Goal: Task Accomplishment & Management: Use online tool/utility

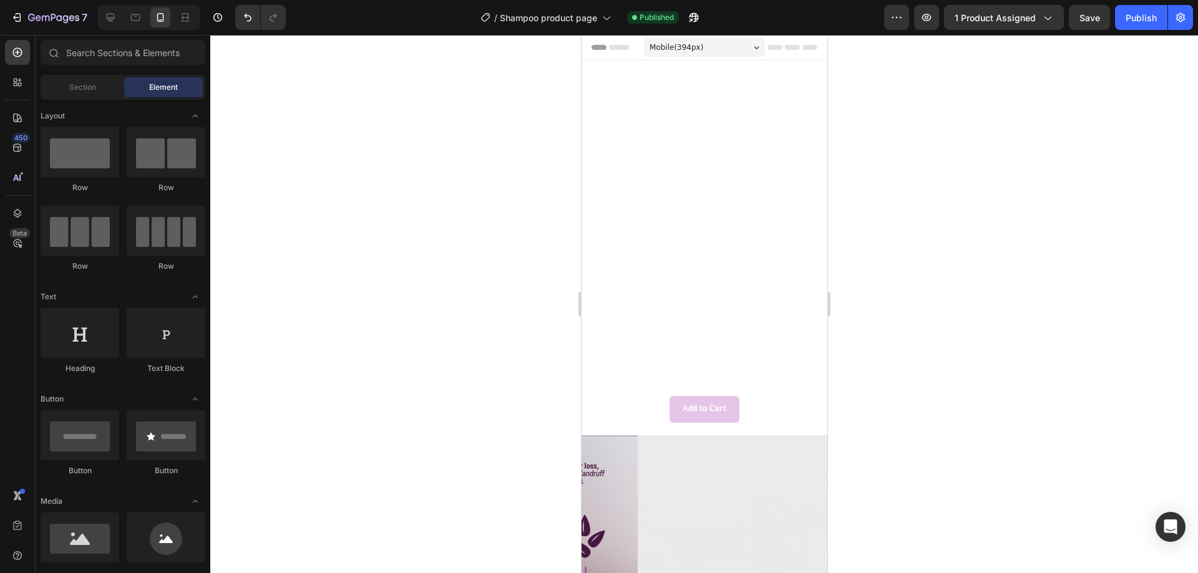
scroll to position [187, 0]
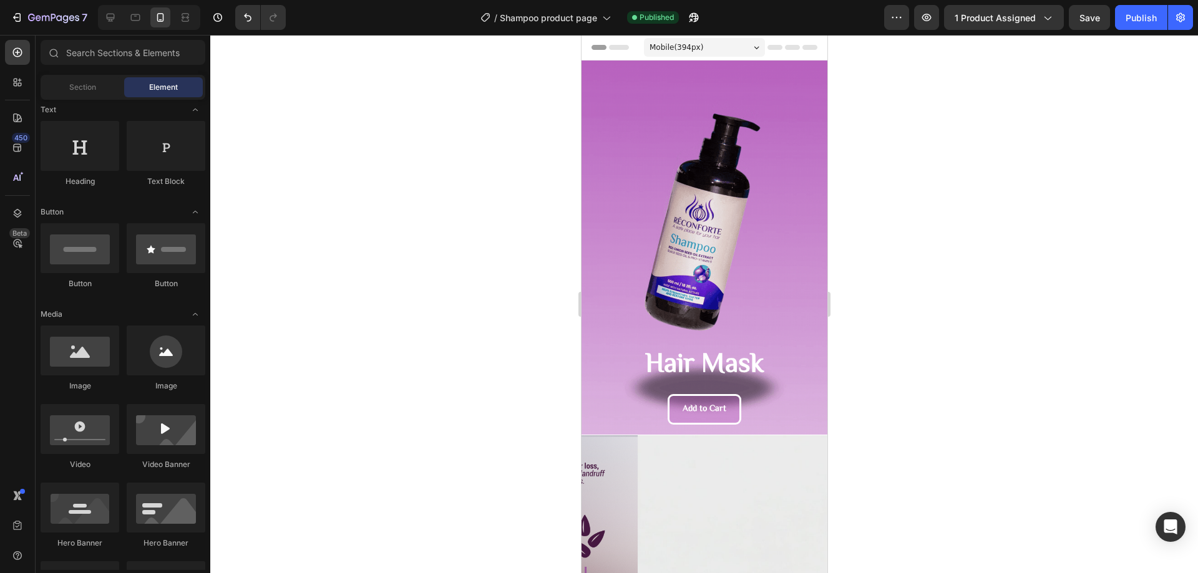
click at [996, 301] on div at bounding box center [703, 304] width 987 height 538
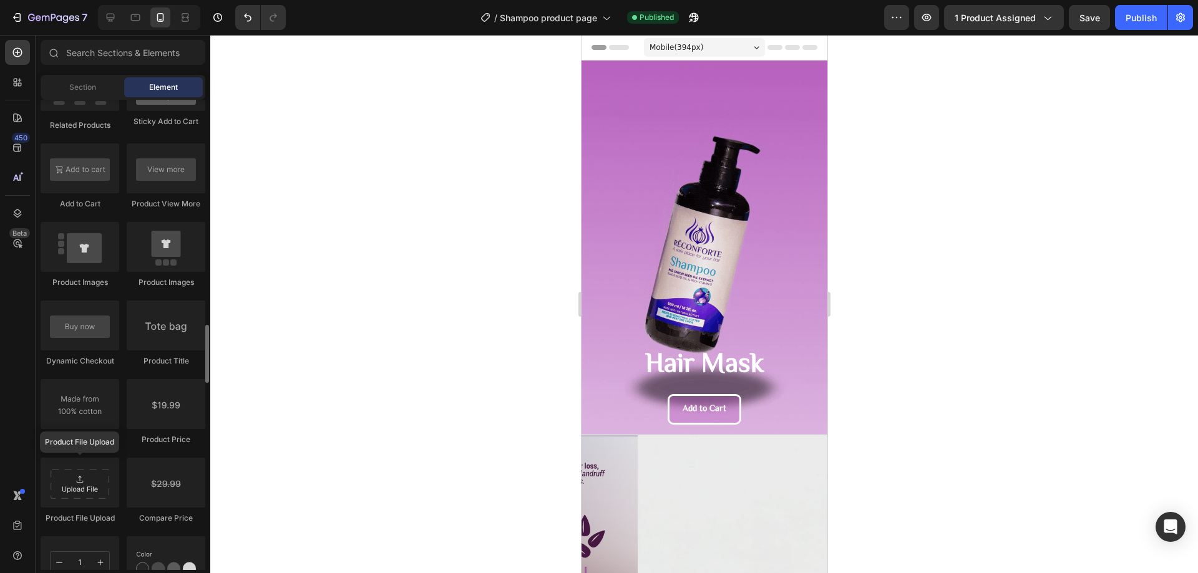
scroll to position [1749, 0]
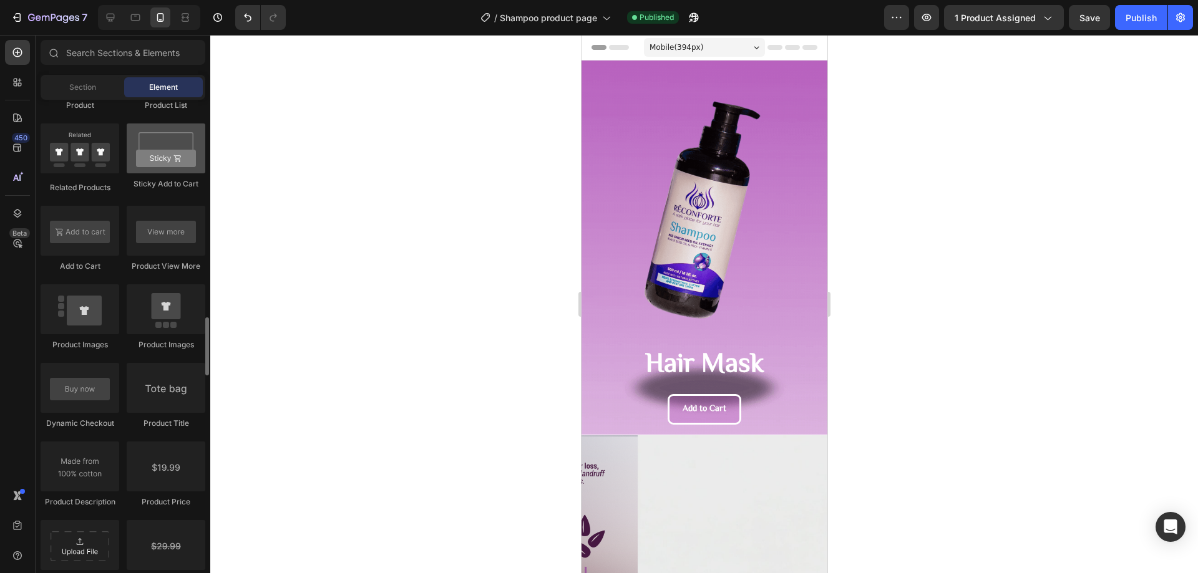
click at [172, 148] on div at bounding box center [166, 149] width 79 height 50
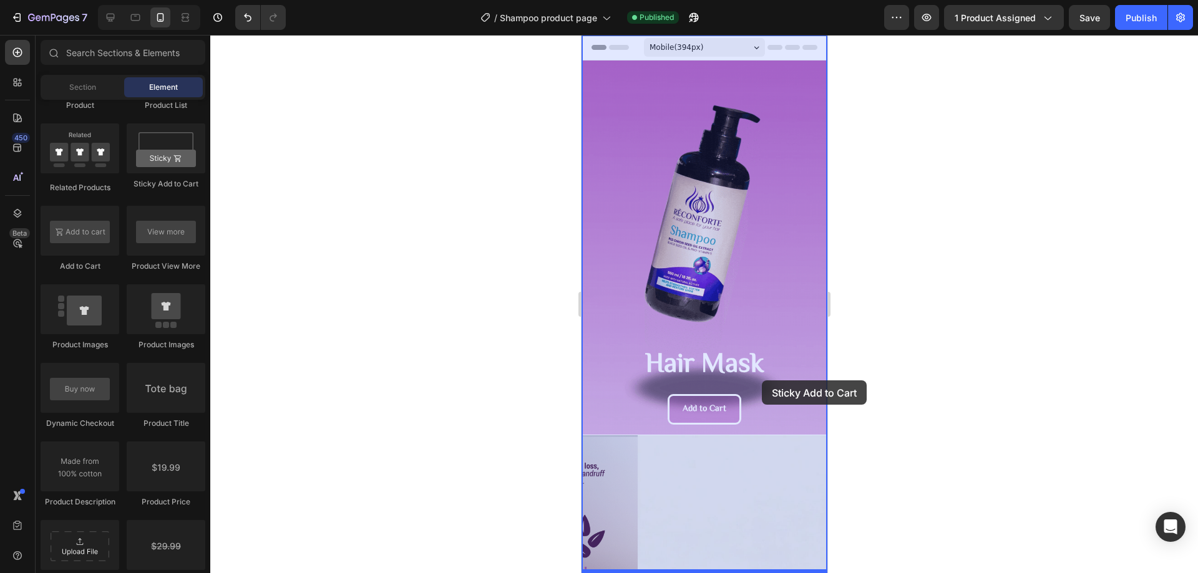
drag, startPoint x: 752, startPoint y: 183, endPoint x: 761, endPoint y: 380, distance: 197.3
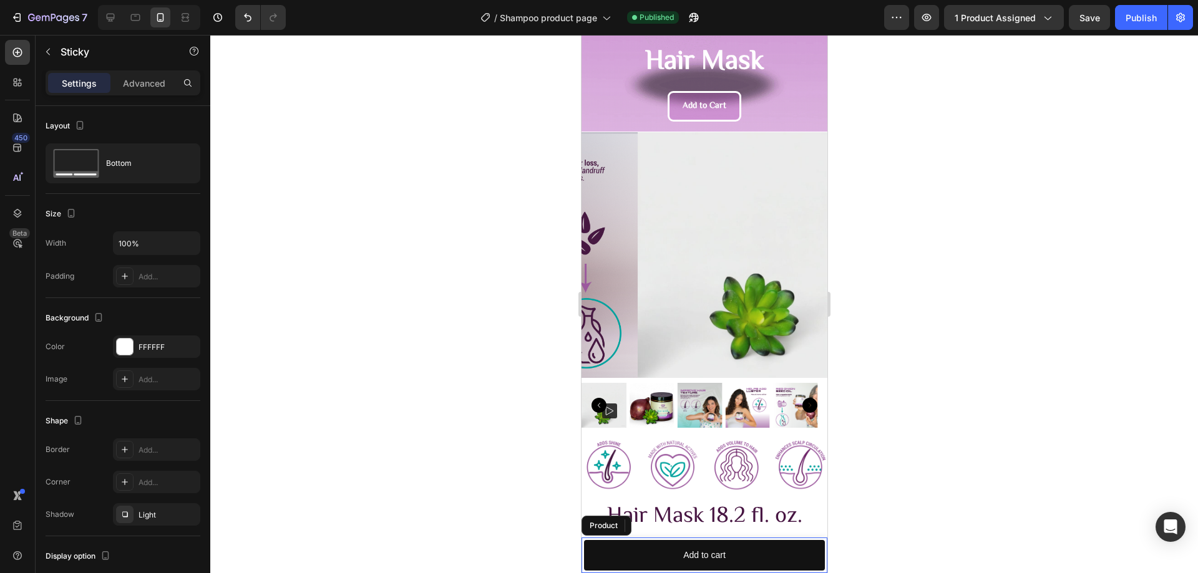
scroll to position [0, 0]
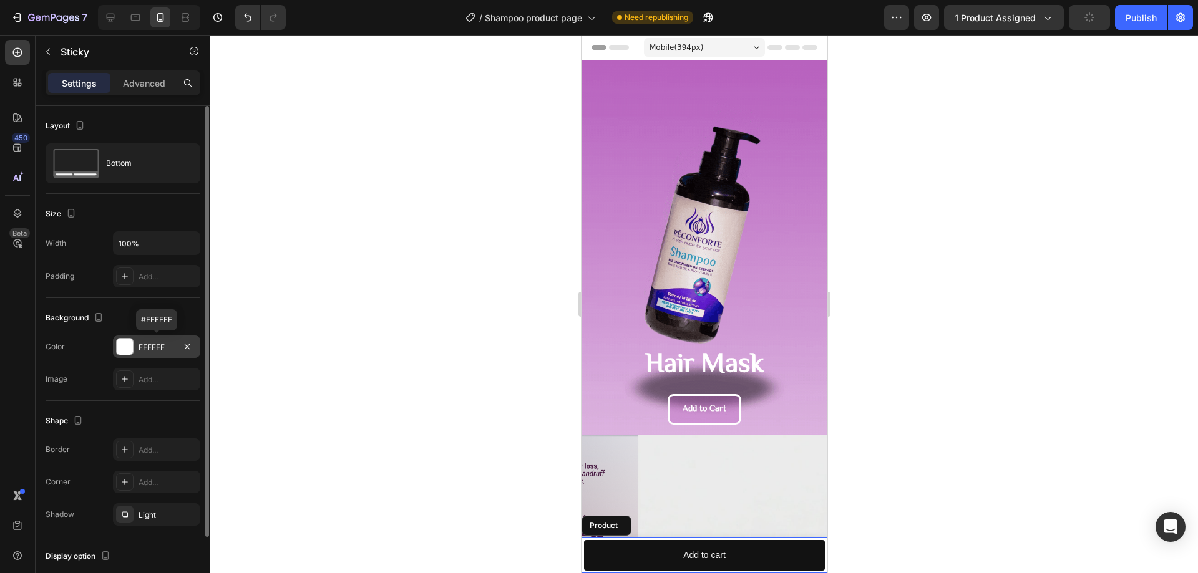
click at [119, 350] on div at bounding box center [125, 347] width 16 height 16
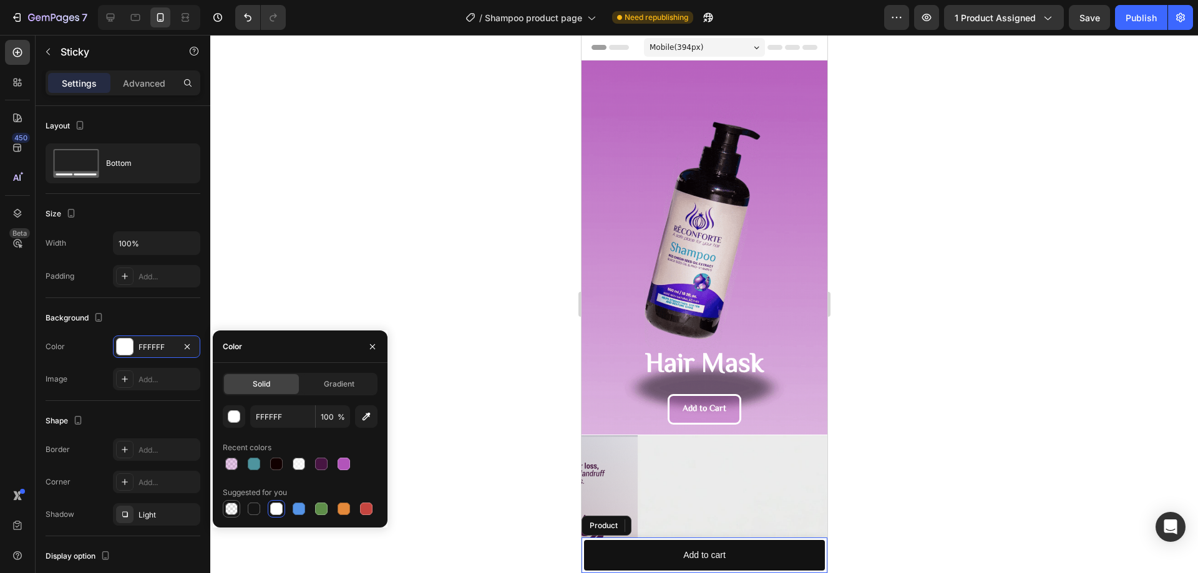
click at [231, 505] on div at bounding box center [231, 509] width 12 height 12
type input "000000"
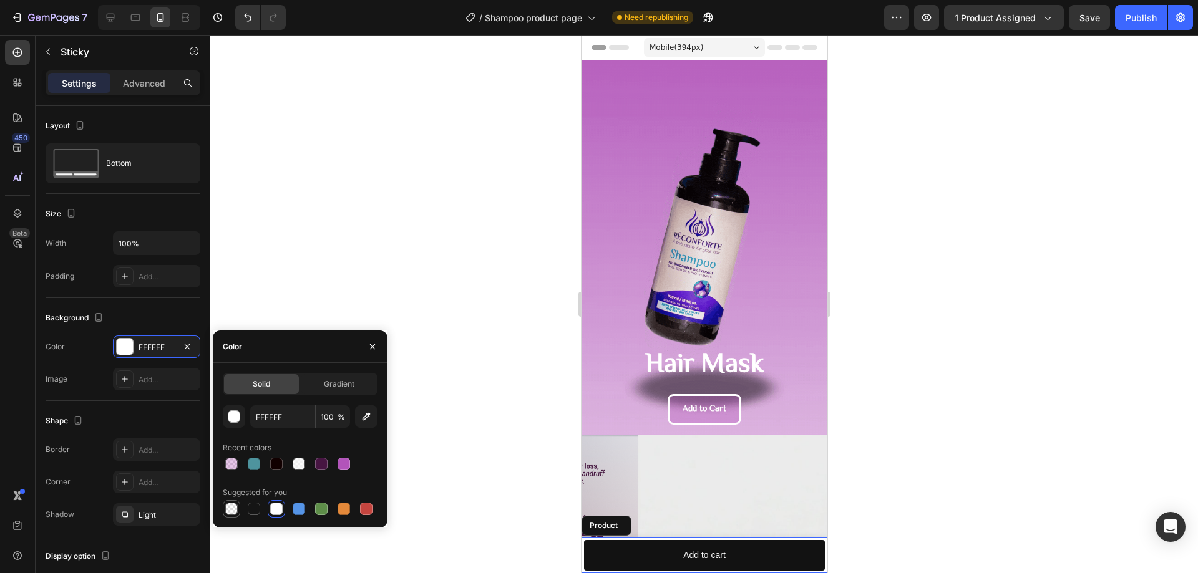
type input "0"
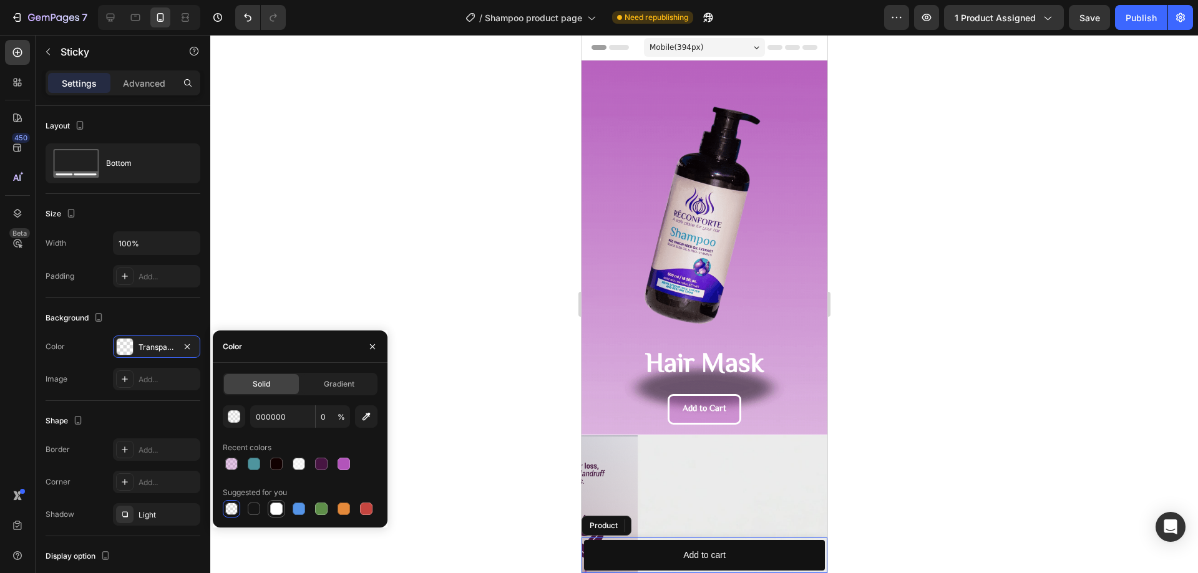
click at [277, 508] on div at bounding box center [276, 509] width 12 height 12
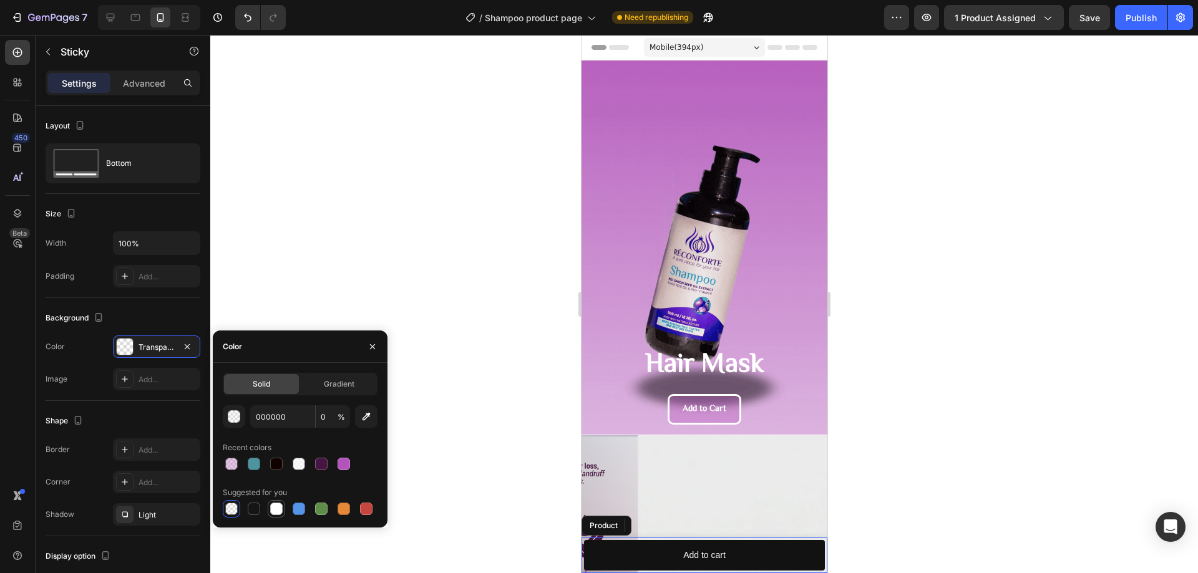
type input "FFFFFF"
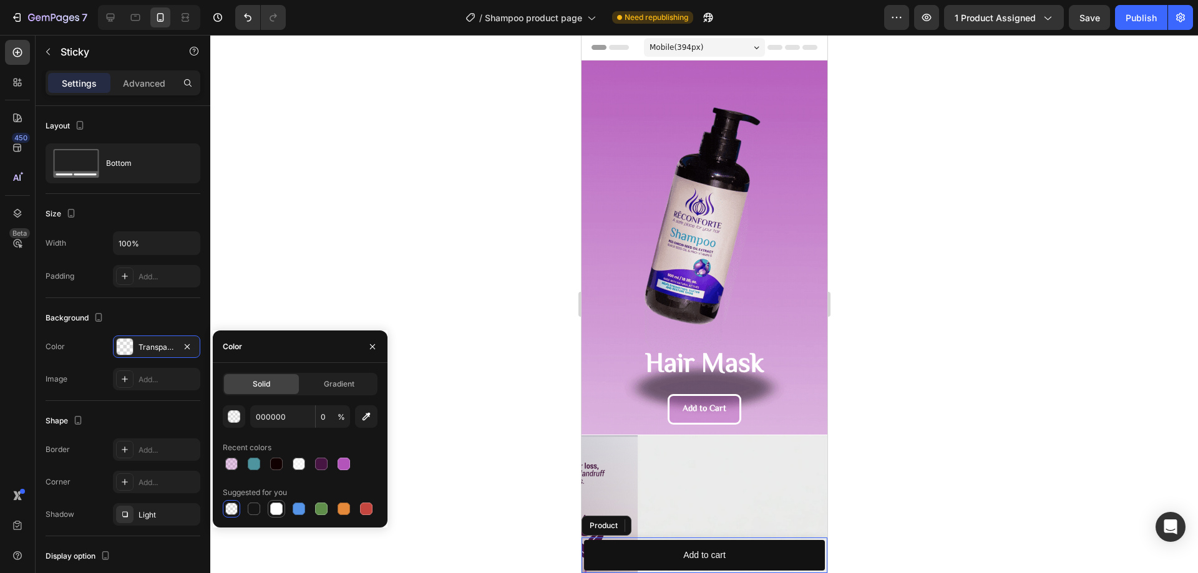
type input "100"
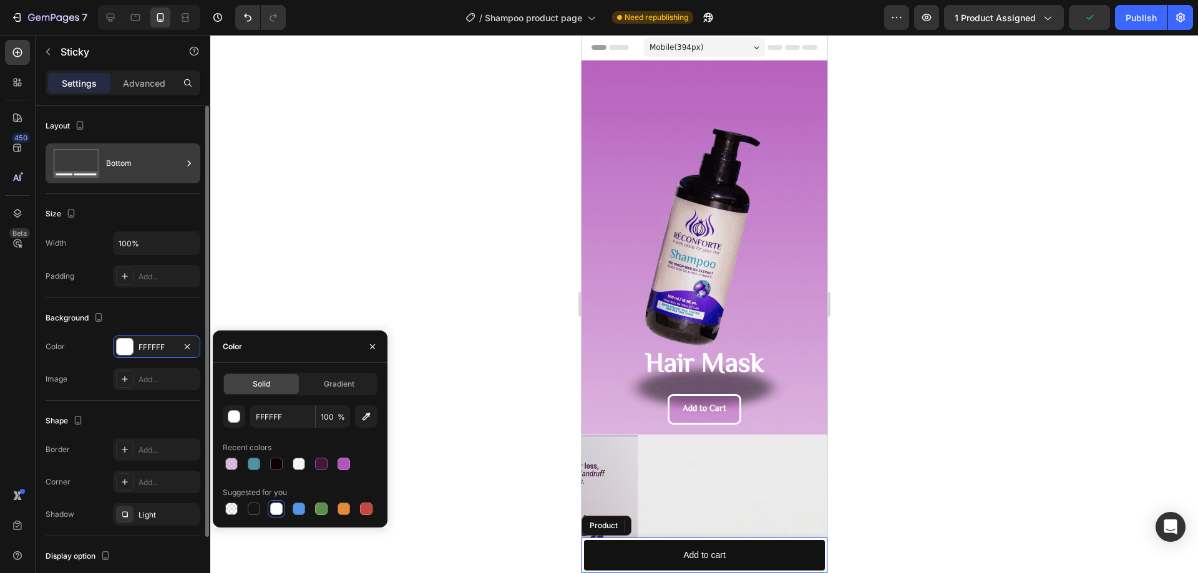
click at [167, 177] on div "Bottom" at bounding box center [144, 163] width 76 height 29
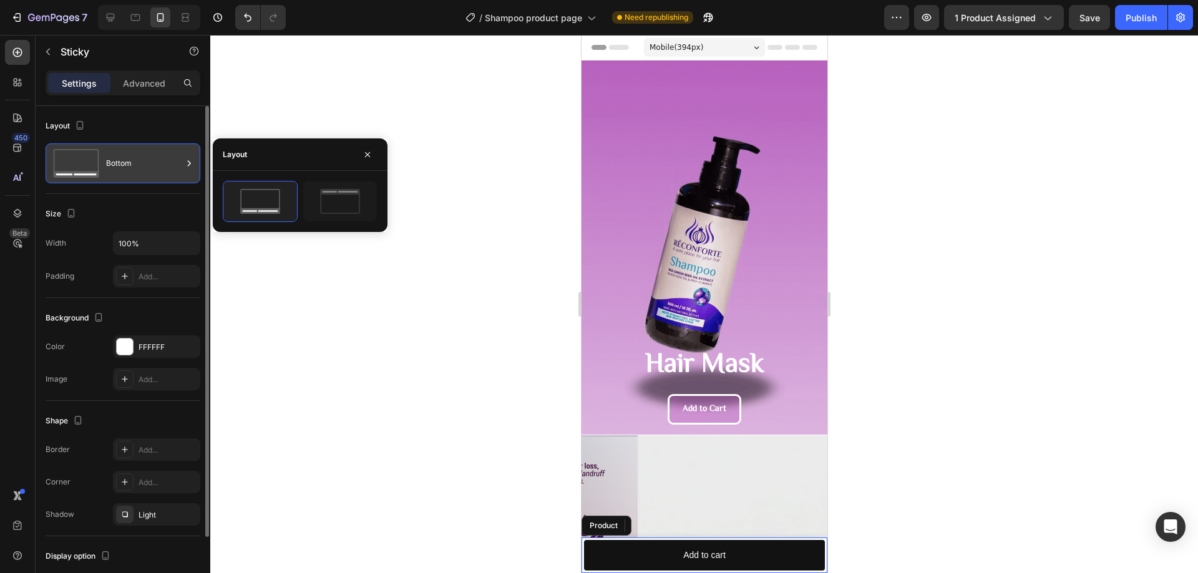
click at [167, 177] on div "Bottom" at bounding box center [144, 163] width 76 height 29
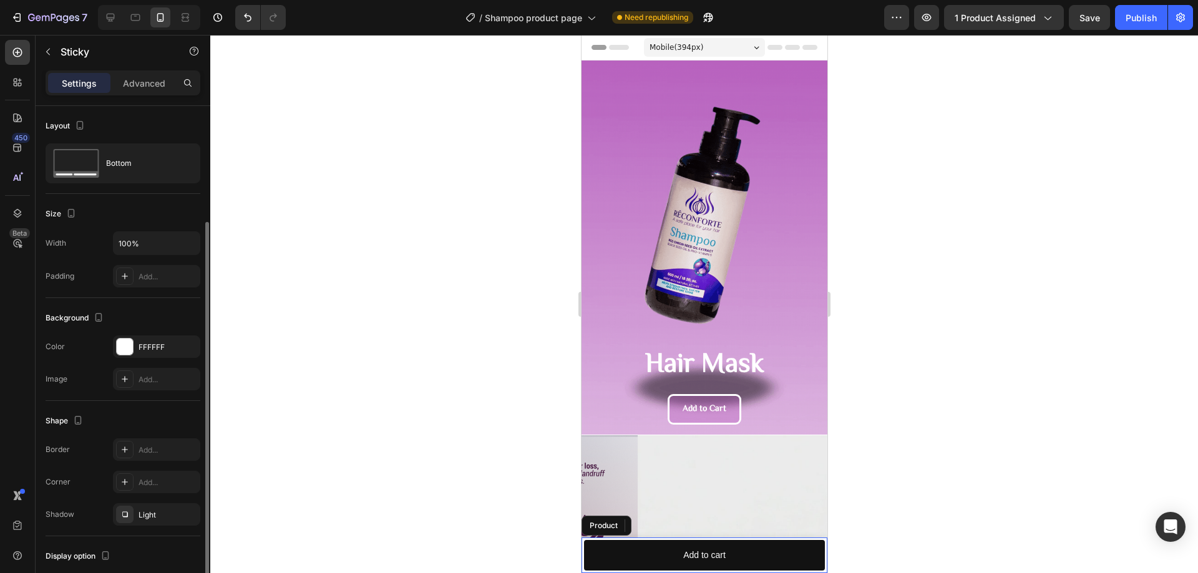
scroll to position [83, 0]
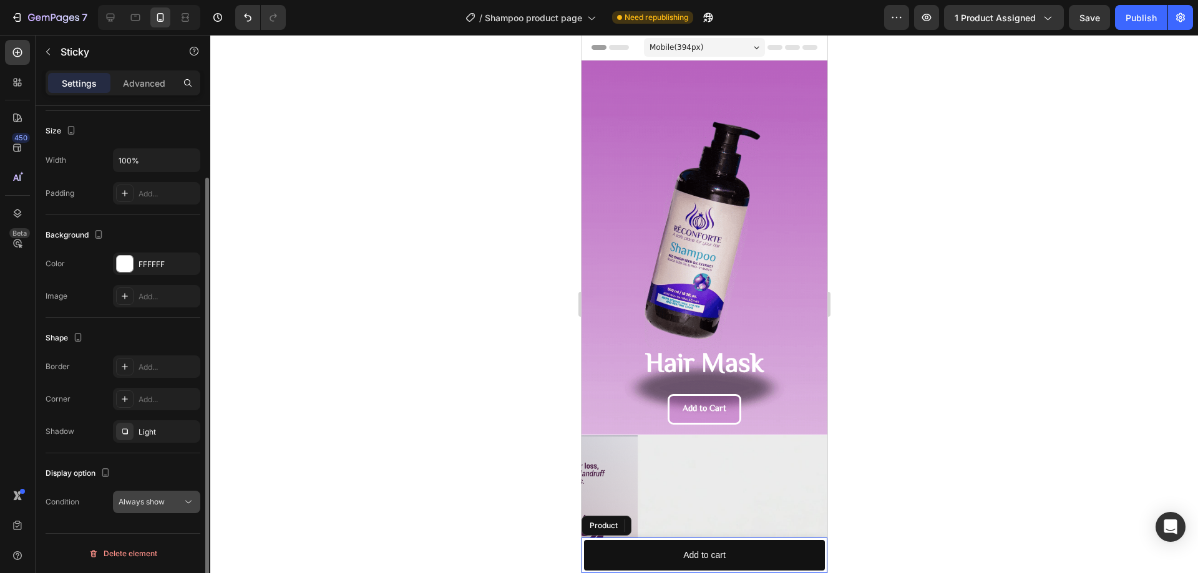
click at [148, 507] on span "Always show" at bounding box center [142, 502] width 46 height 11
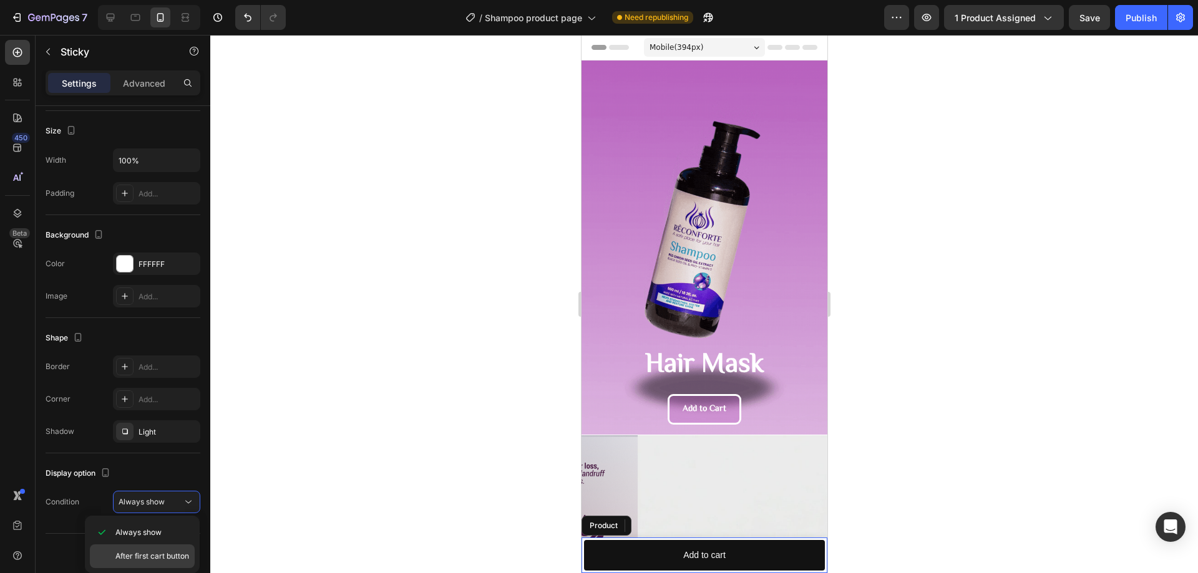
click at [148, 555] on span "After first cart button" at bounding box center [152, 556] width 74 height 11
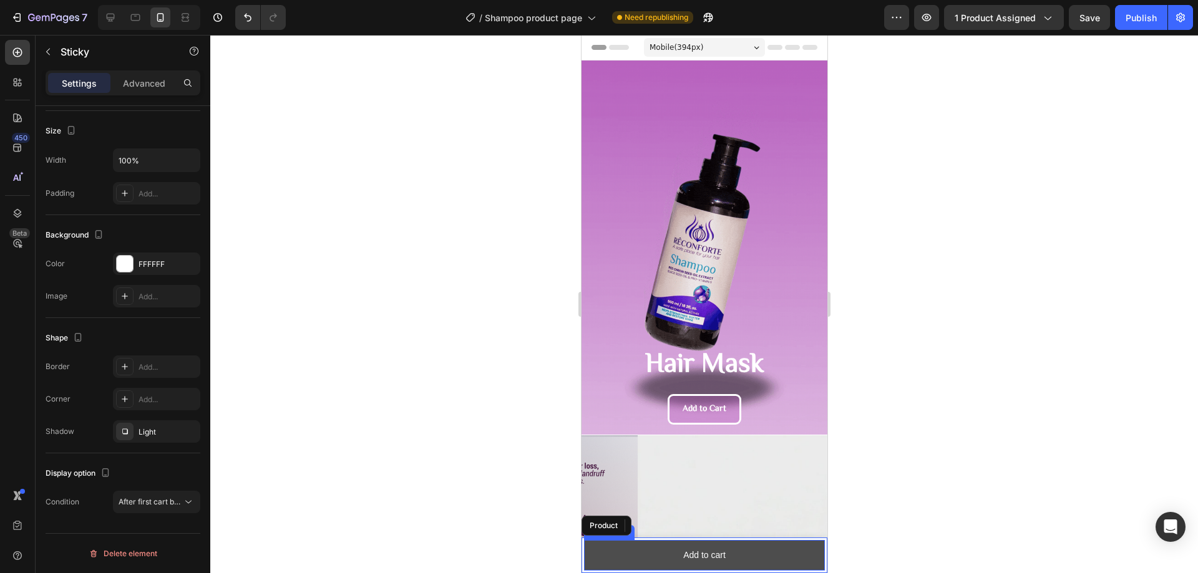
click at [616, 552] on button "Add to cart" at bounding box center [703, 555] width 241 height 31
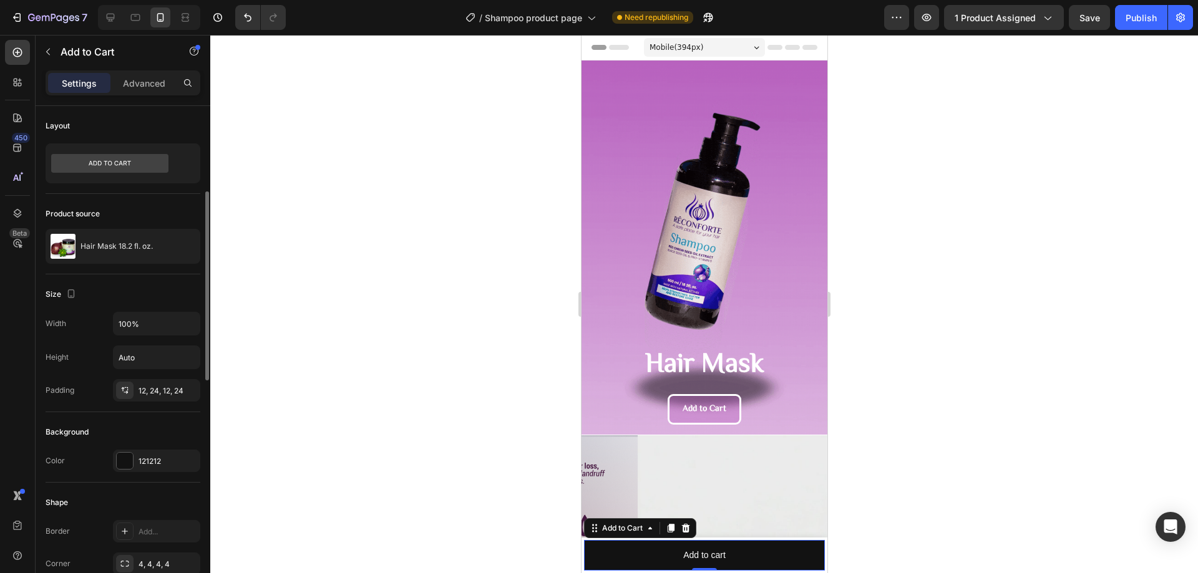
scroll to position [125, 0]
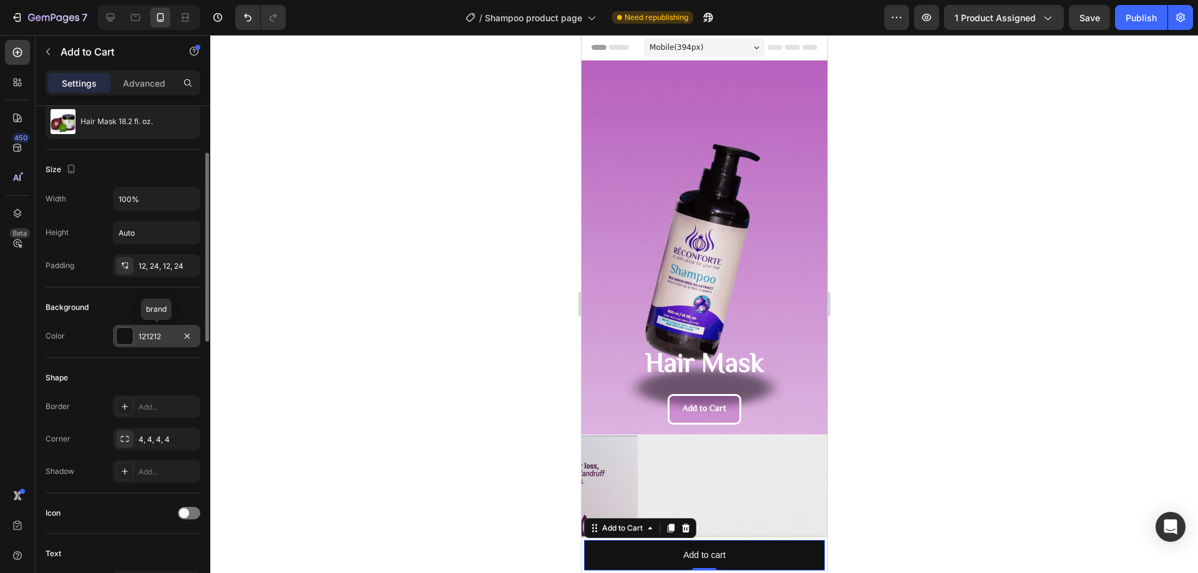
click at [122, 339] on div at bounding box center [125, 336] width 16 height 16
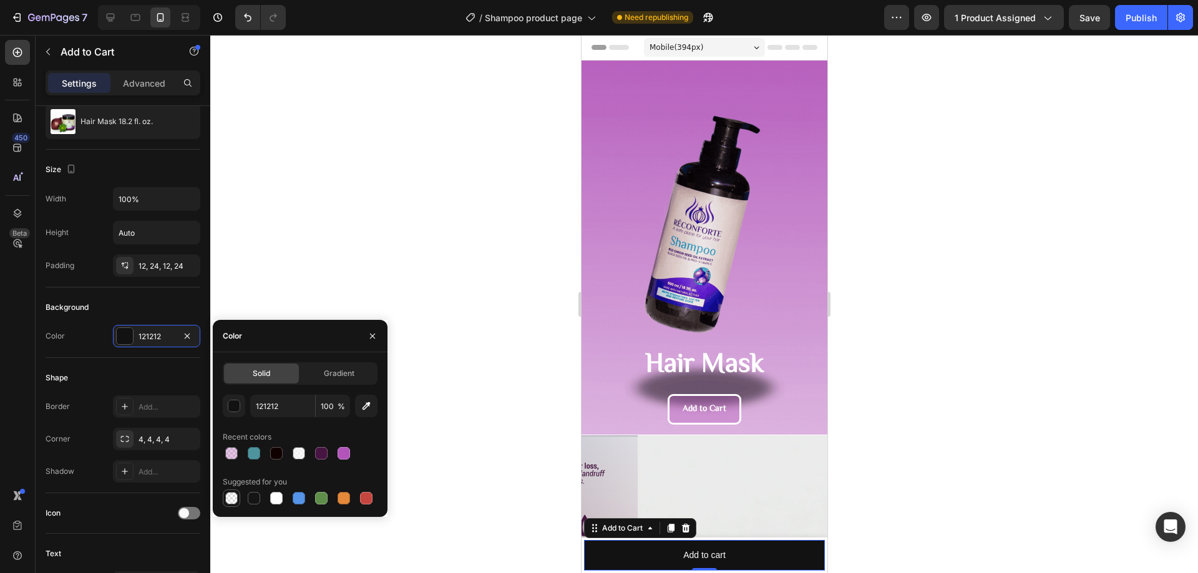
click at [237, 497] on div at bounding box center [231, 498] width 12 height 12
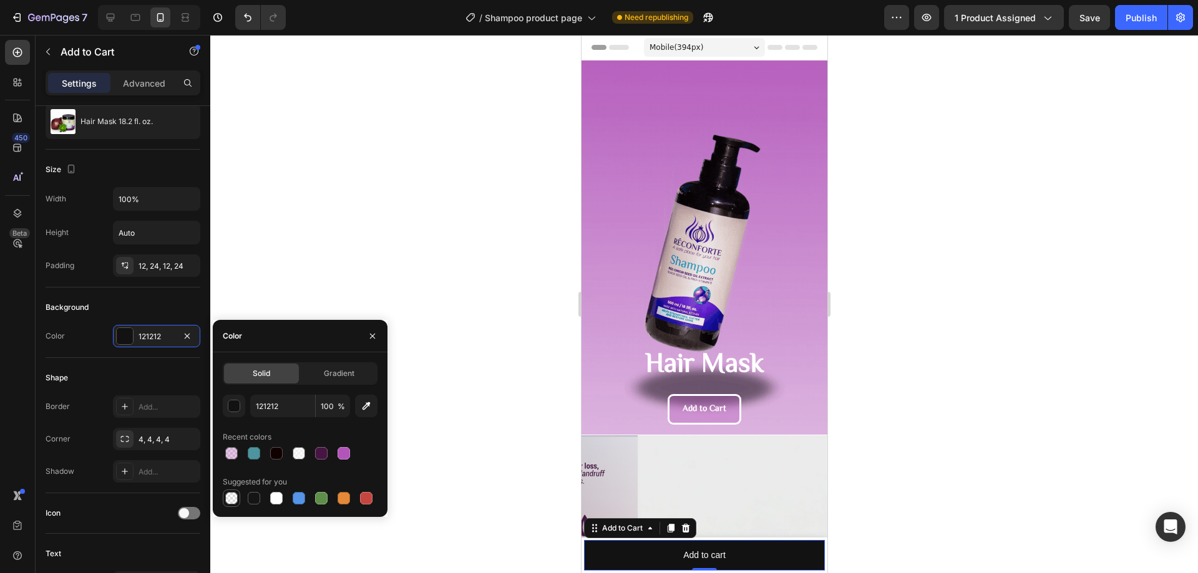
type input "000000"
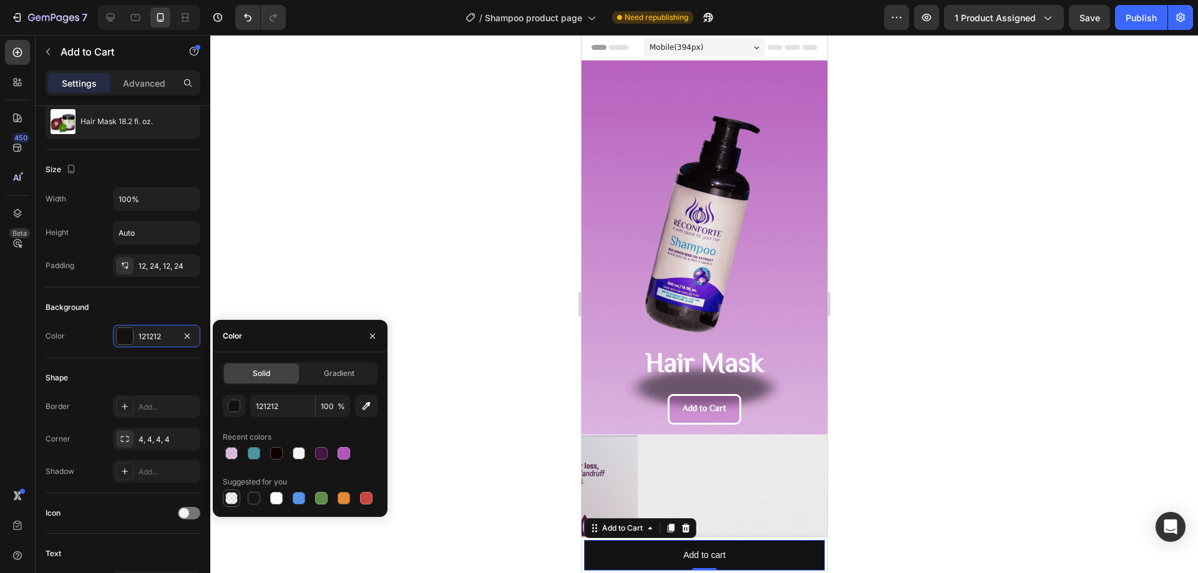
type input "0"
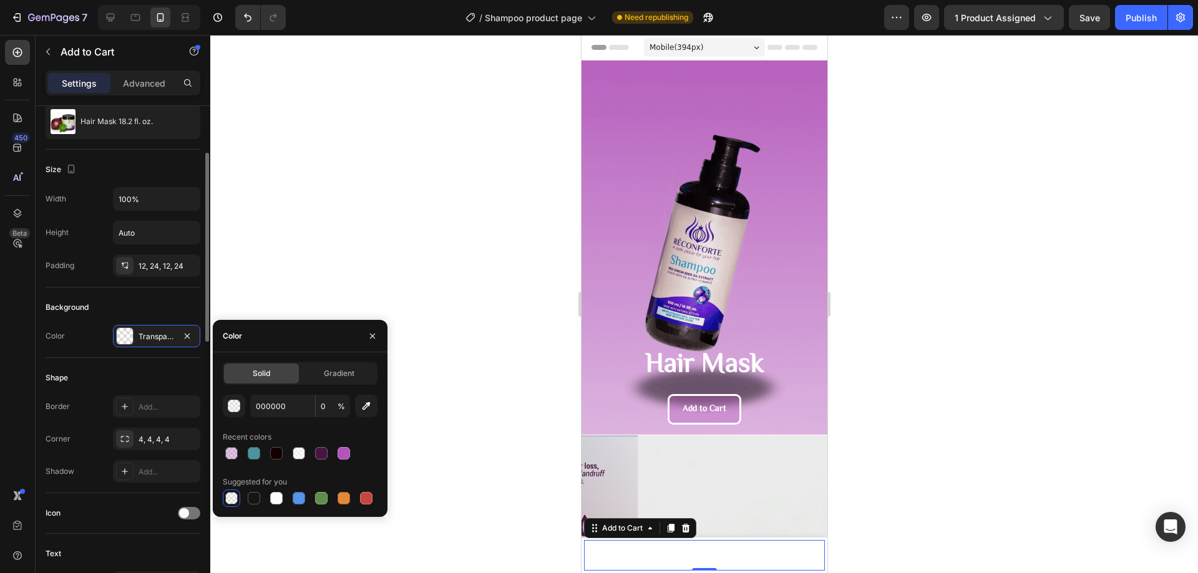
scroll to position [250, 0]
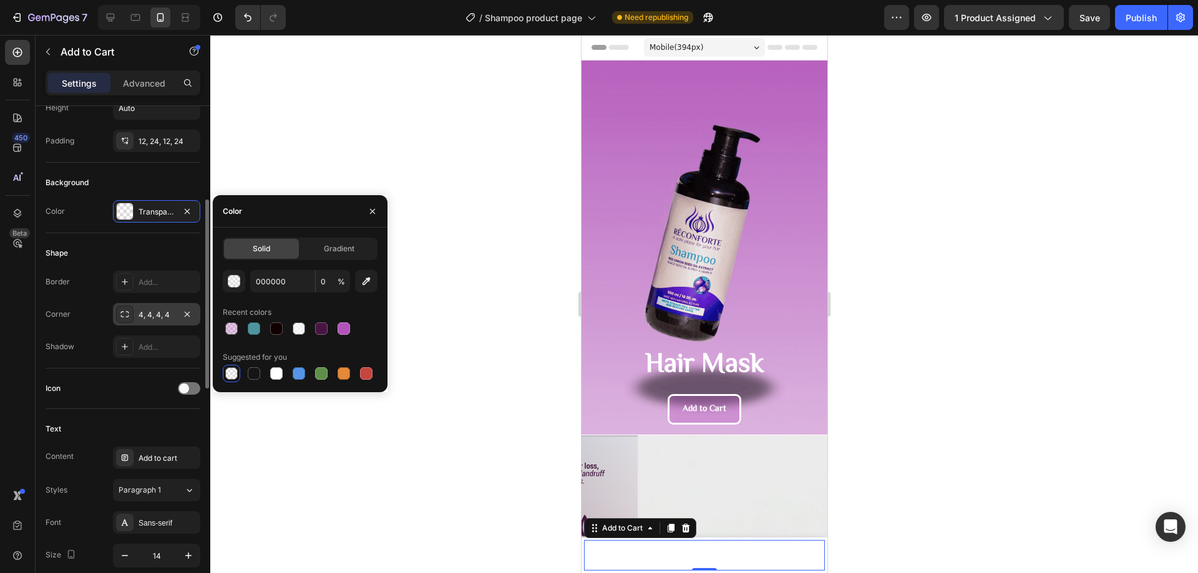
click at [121, 313] on icon at bounding box center [125, 314] width 8 height 6
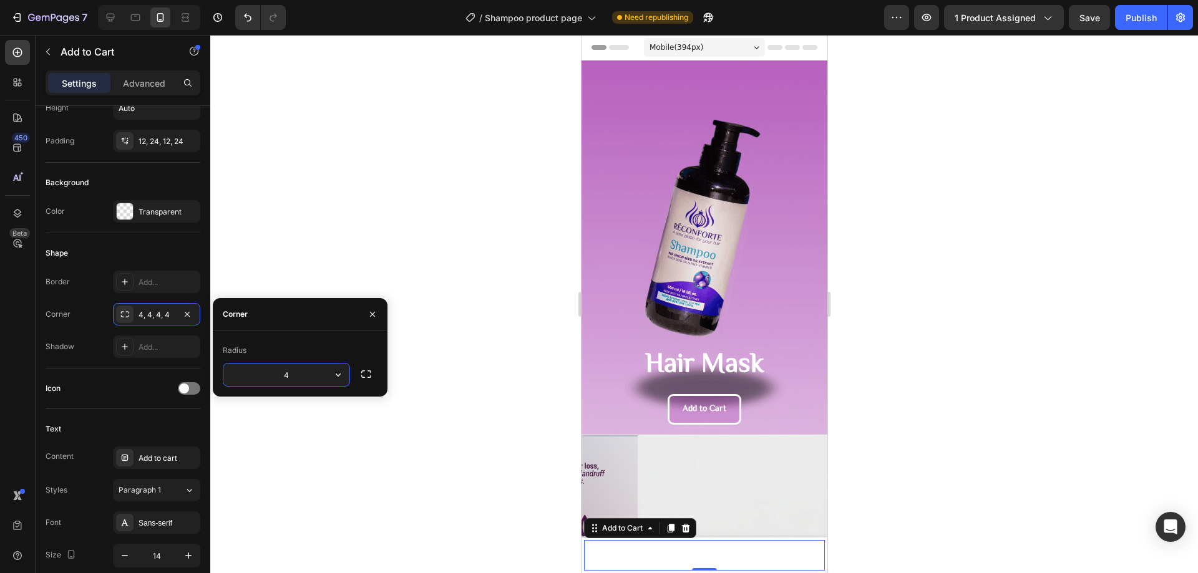
type input "9"
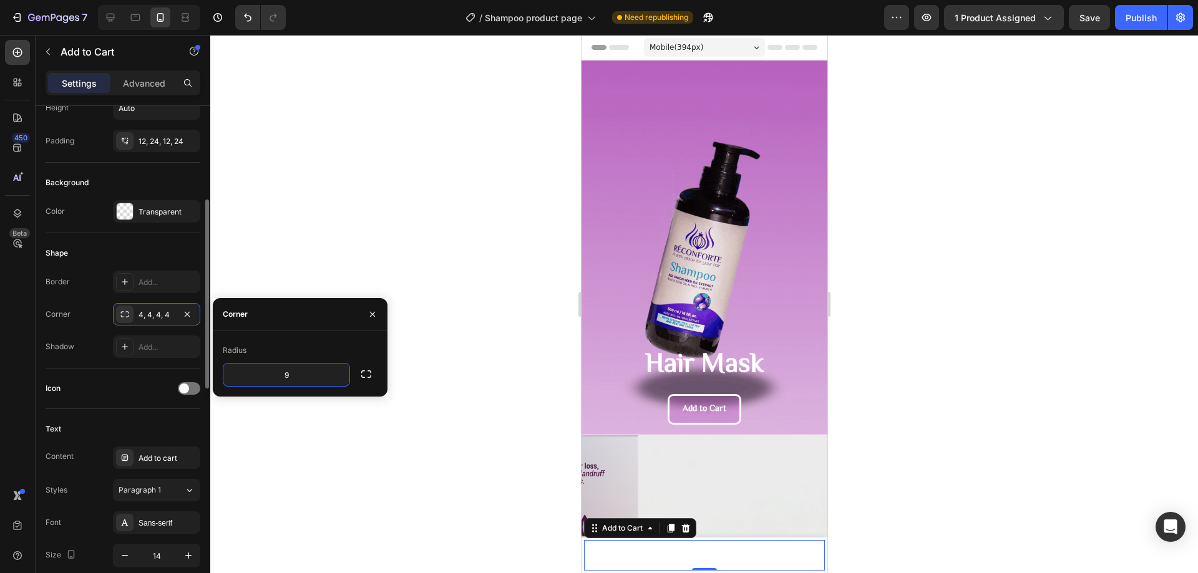
click at [156, 293] on div "Border Add... Corner 4, 4, 4, 4 Shadow Add..." at bounding box center [123, 314] width 155 height 87
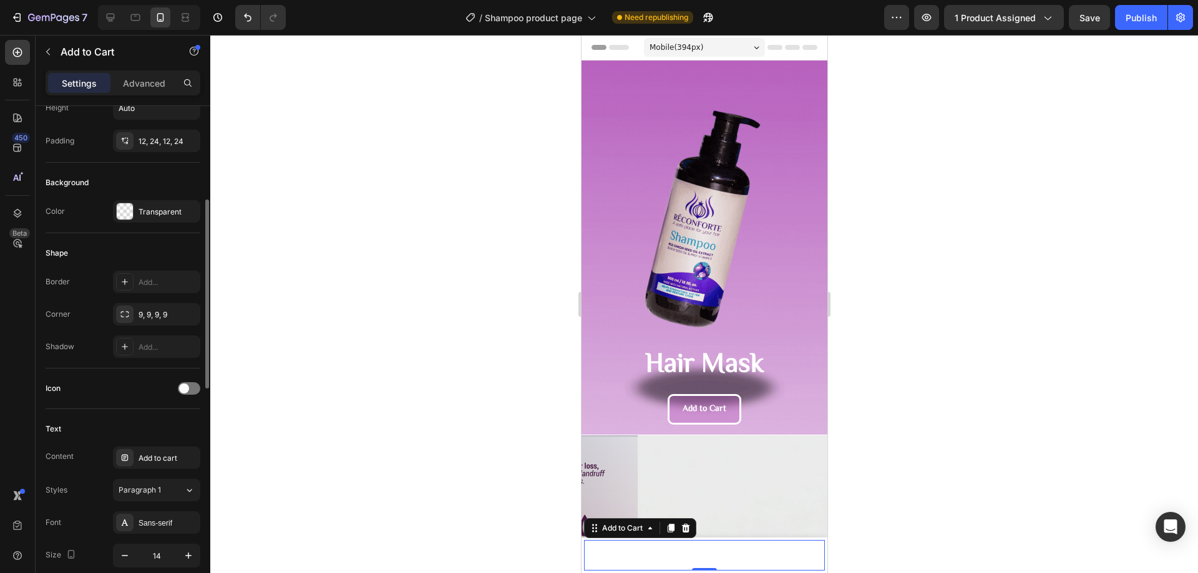
click at [156, 293] on div "Border Add... Corner 9, 9, 9, 9 Shadow Add..." at bounding box center [123, 314] width 155 height 87
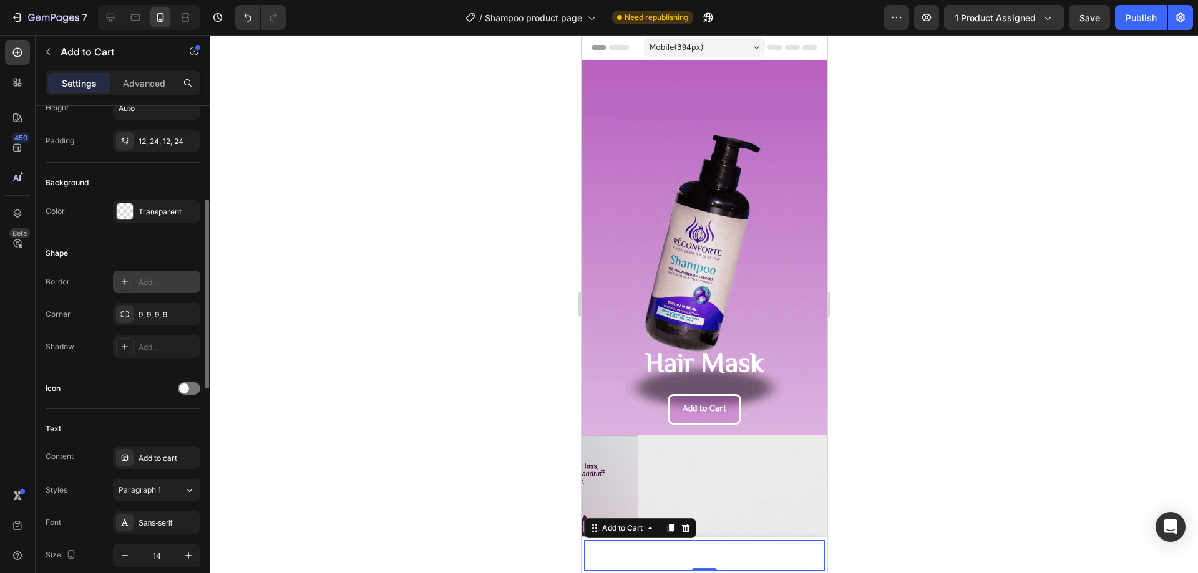
click at [150, 288] on div "Add..." at bounding box center [167, 282] width 59 height 11
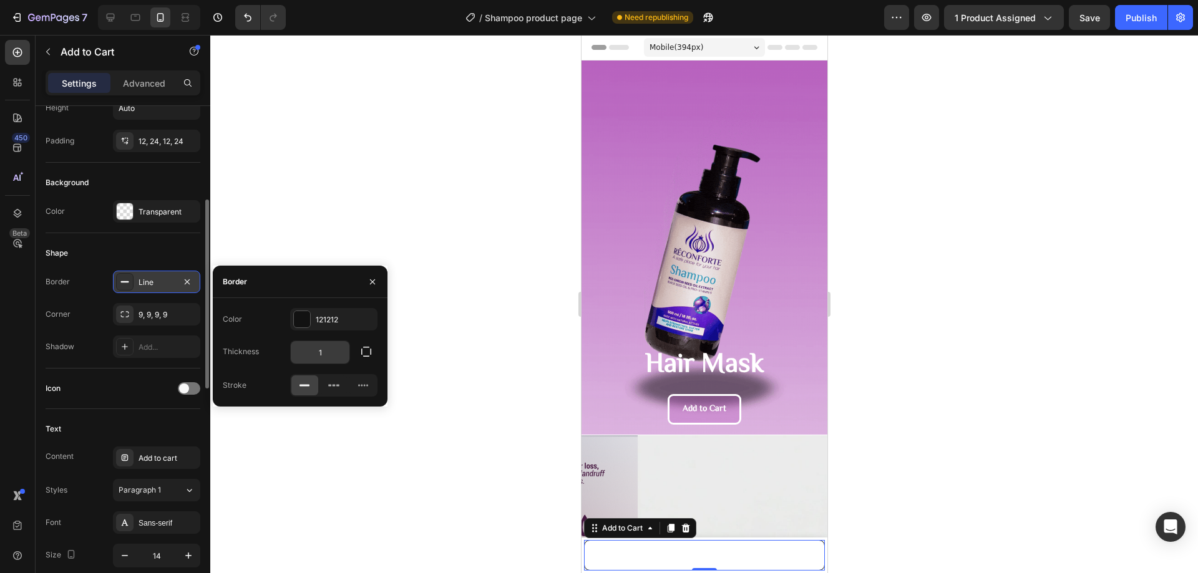
click at [321, 346] on input "1" at bounding box center [320, 352] width 59 height 22
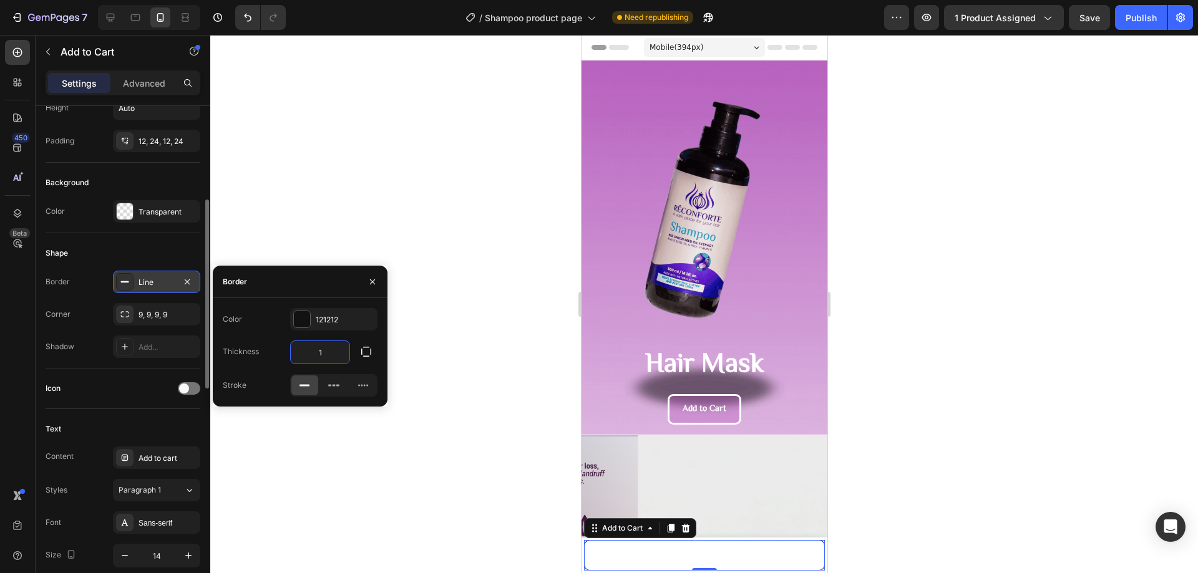
type input "3"
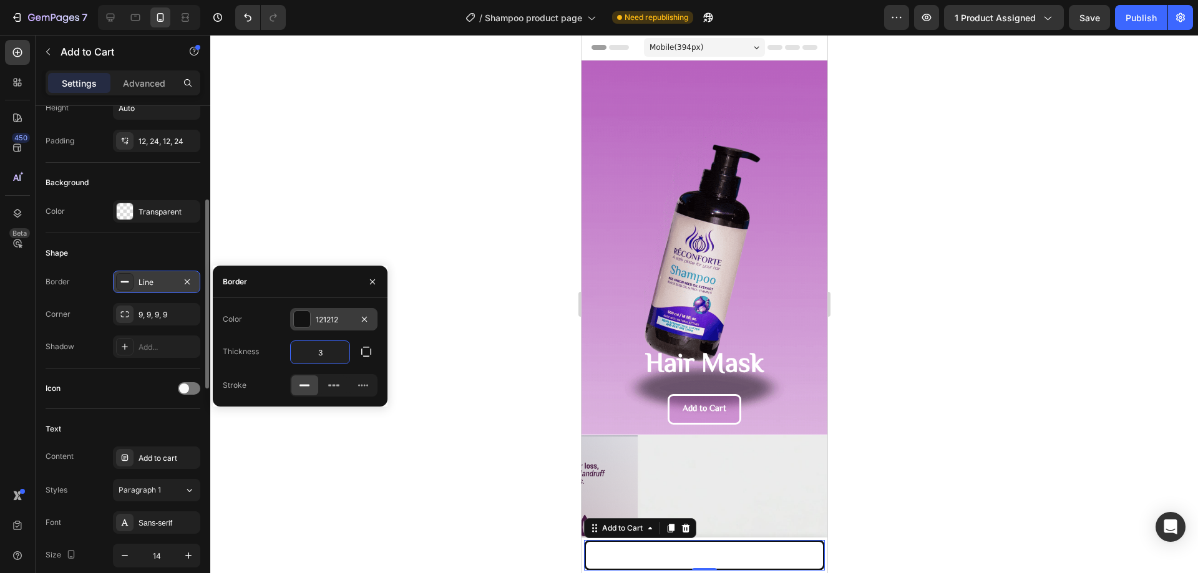
click at [335, 323] on div "121212" at bounding box center [334, 319] width 36 height 11
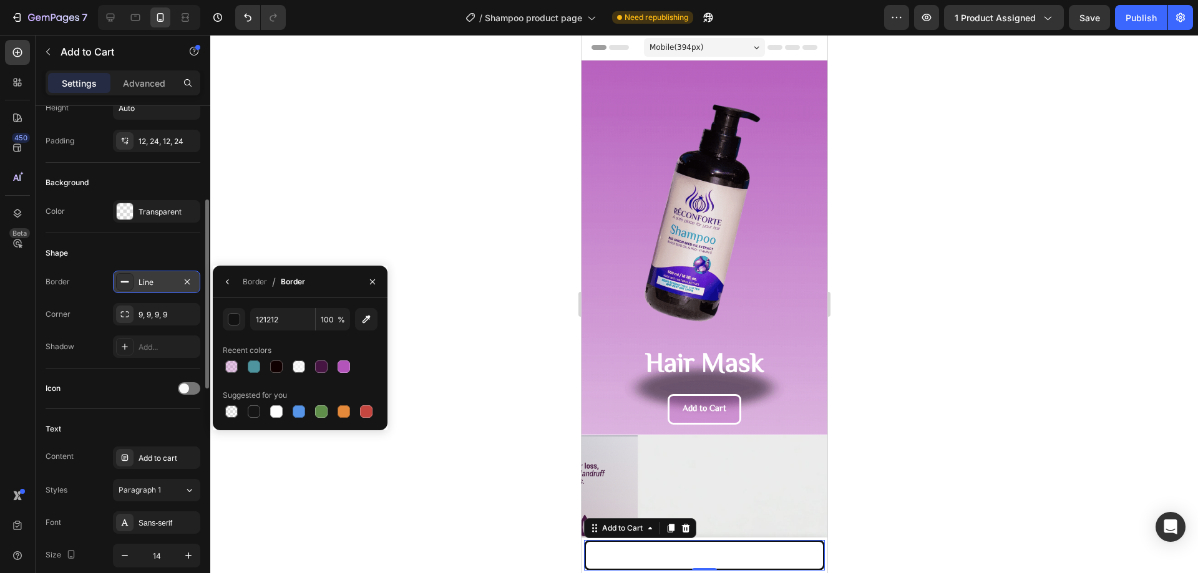
click at [311, 368] on div at bounding box center [300, 366] width 155 height 17
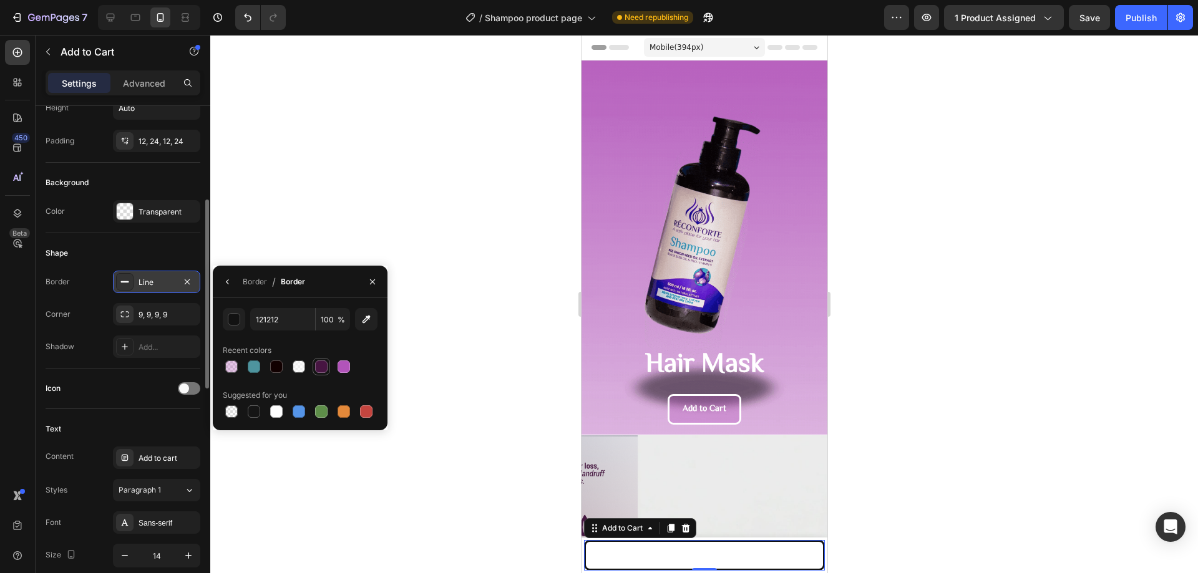
click at [321, 369] on div at bounding box center [321, 367] width 12 height 12
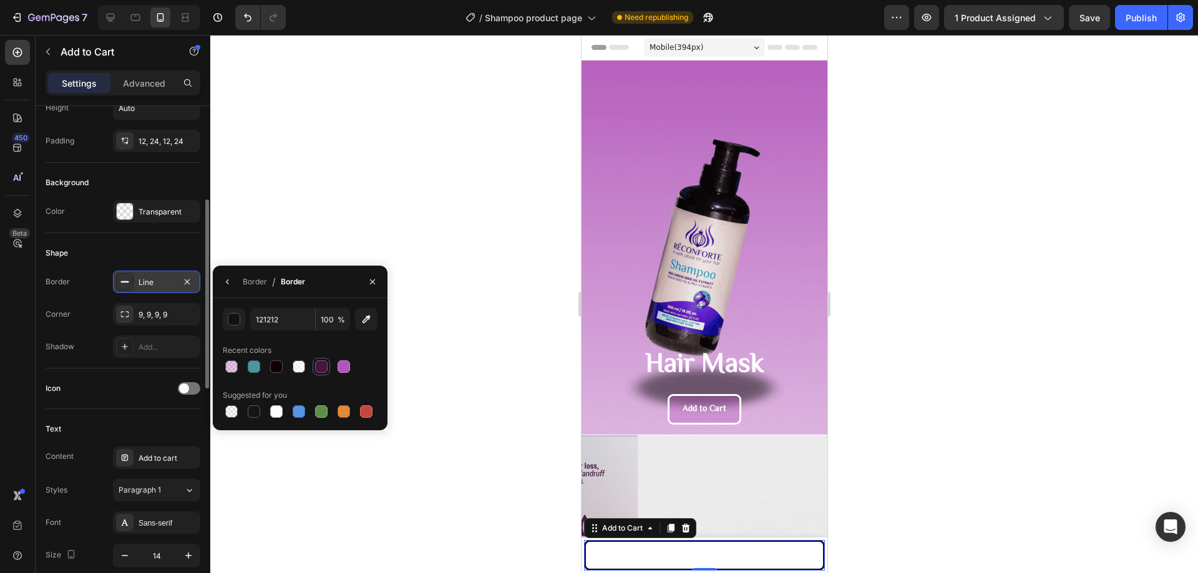
type input "471542"
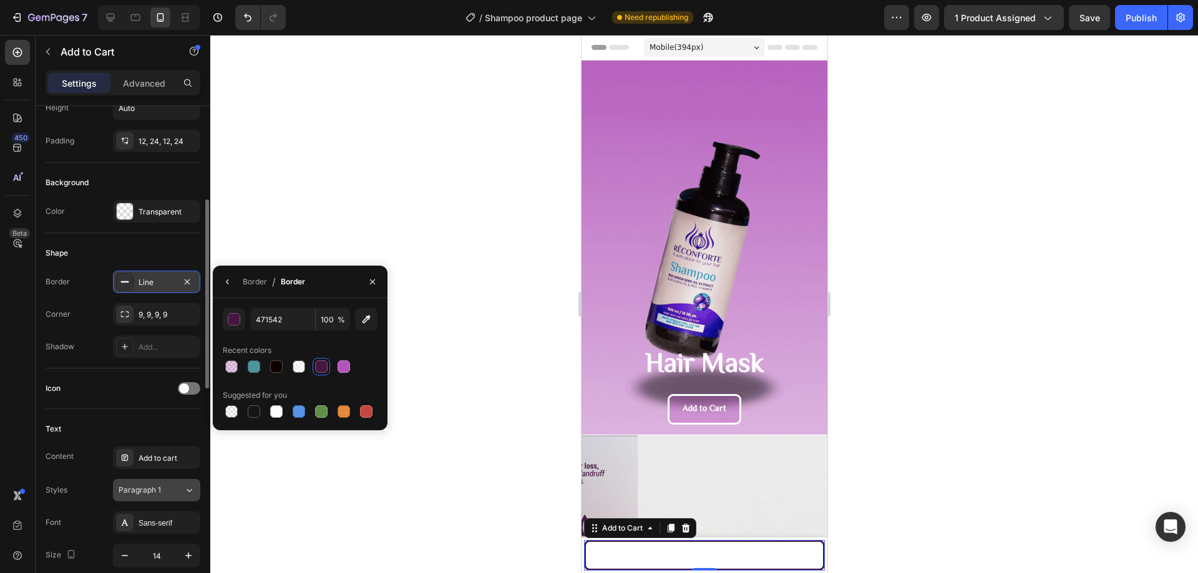
click at [154, 490] on span "Paragraph 1" at bounding box center [140, 490] width 42 height 11
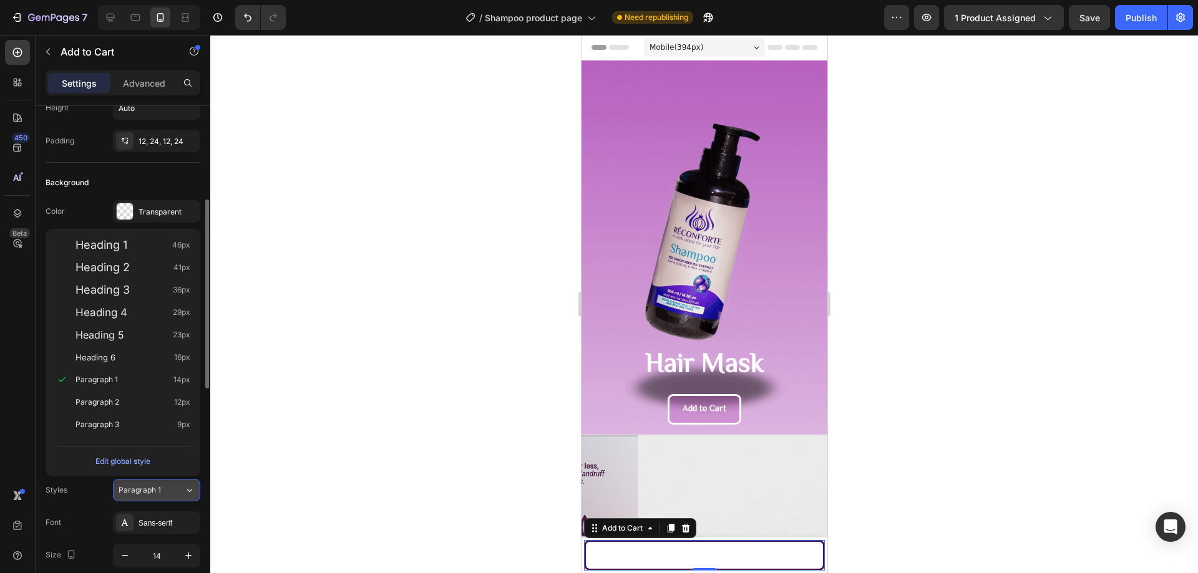
click at [154, 490] on span "Paragraph 1" at bounding box center [140, 490] width 42 height 11
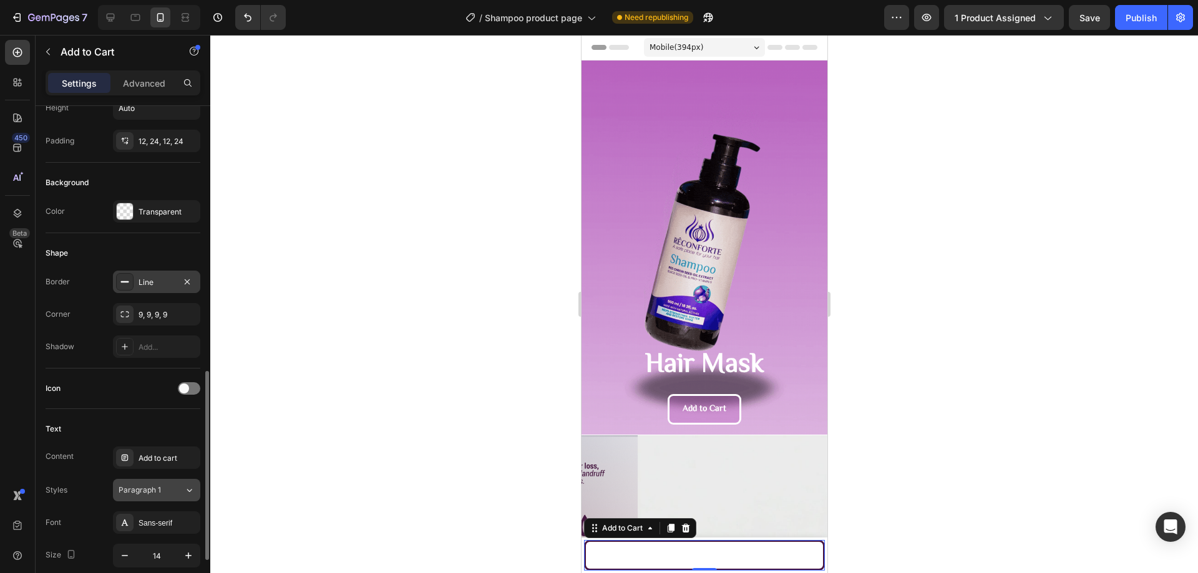
scroll to position [374, 0]
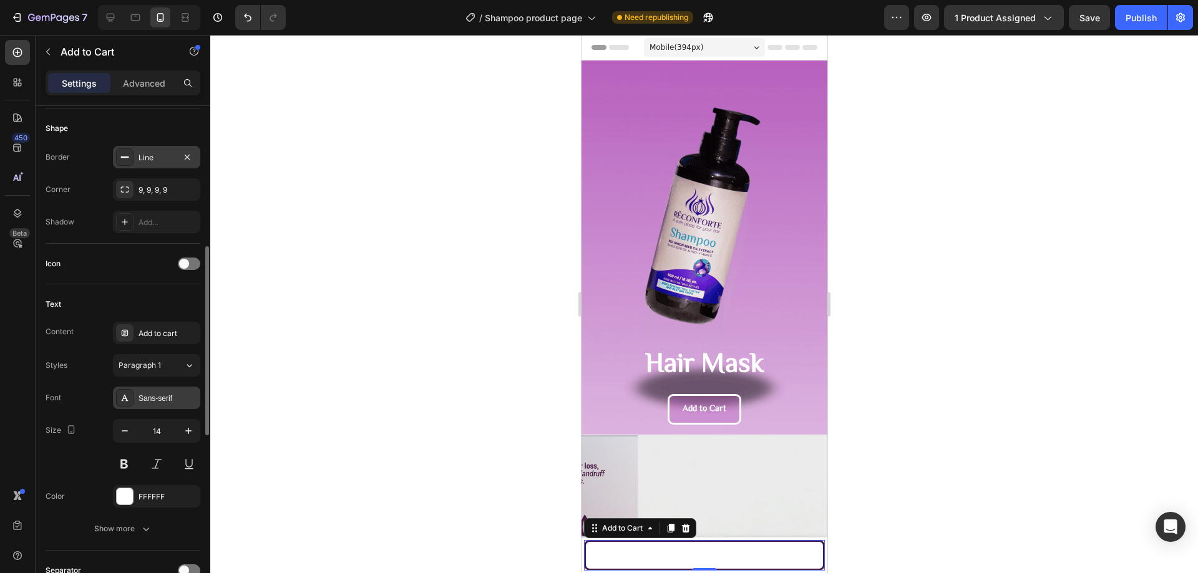
click at [179, 399] on div "Sans-serif" at bounding box center [167, 398] width 59 height 11
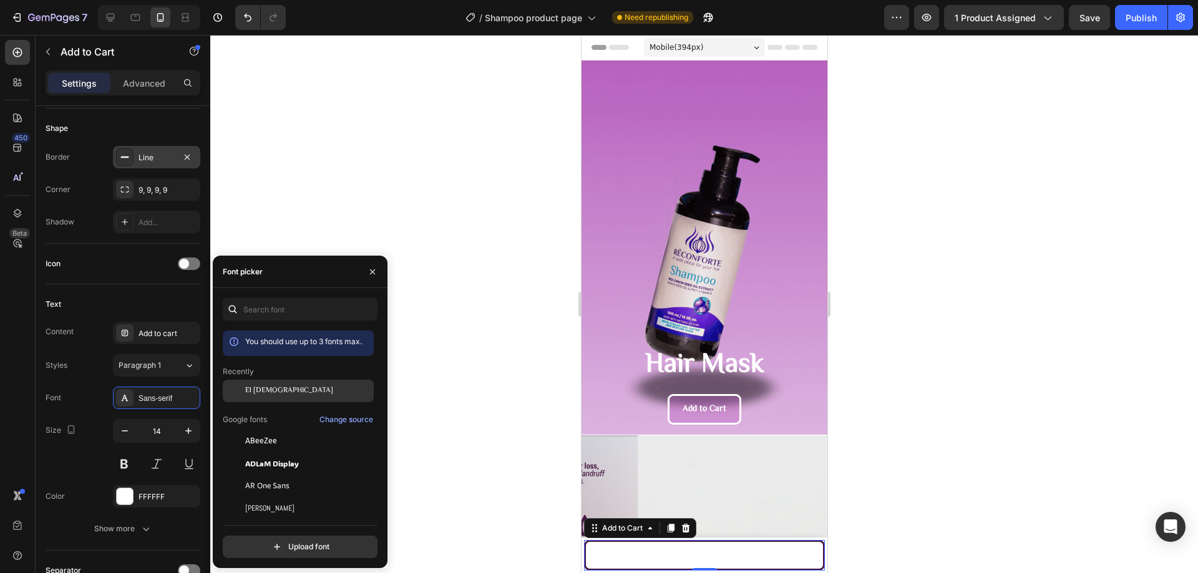
click at [268, 389] on span "El [DEMOGRAPHIC_DATA]" at bounding box center [289, 391] width 88 height 11
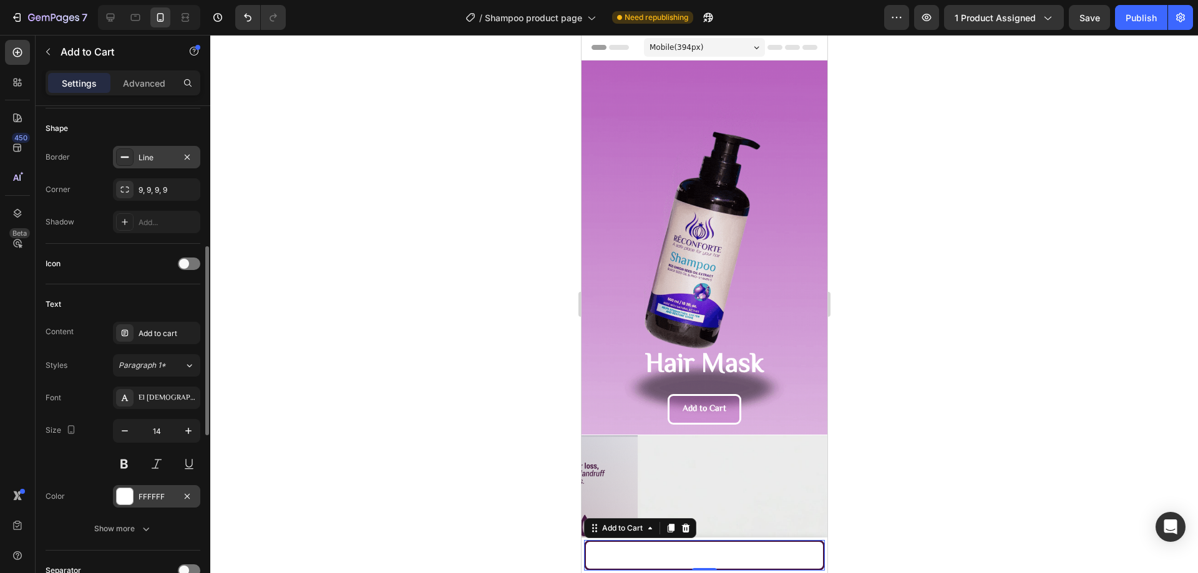
click at [163, 497] on div "FFFFFF" at bounding box center [156, 497] width 36 height 11
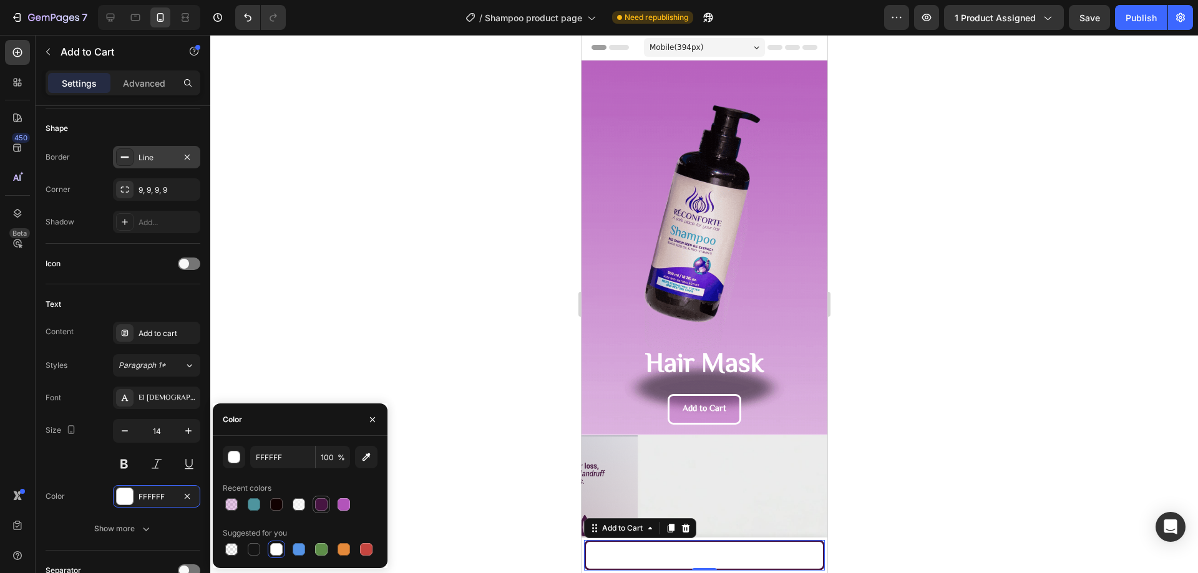
click at [327, 507] on div at bounding box center [321, 504] width 12 height 12
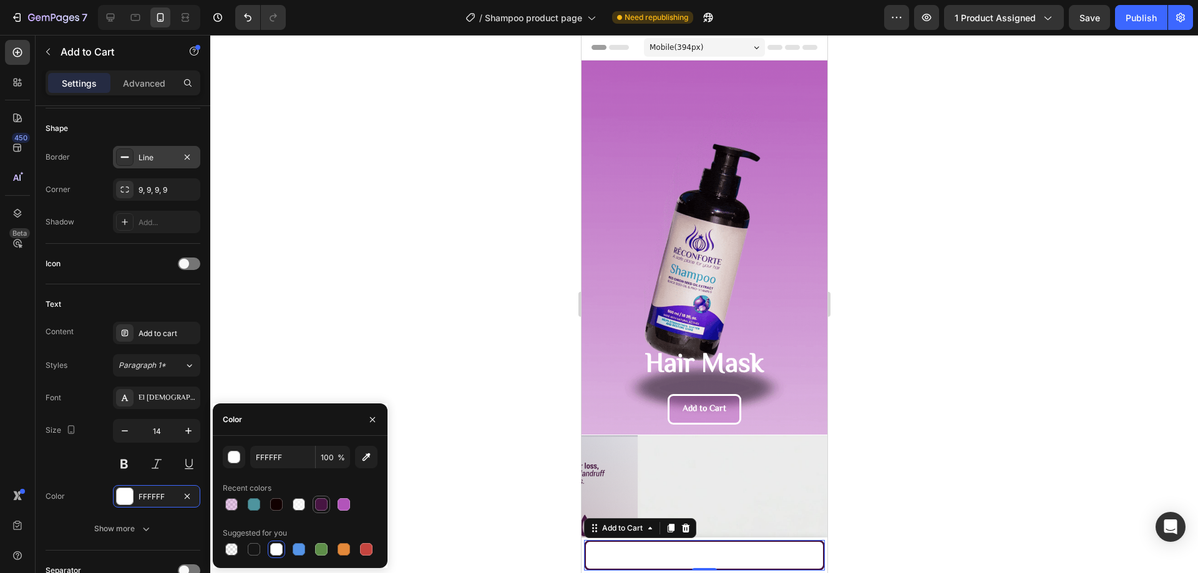
type input "471542"
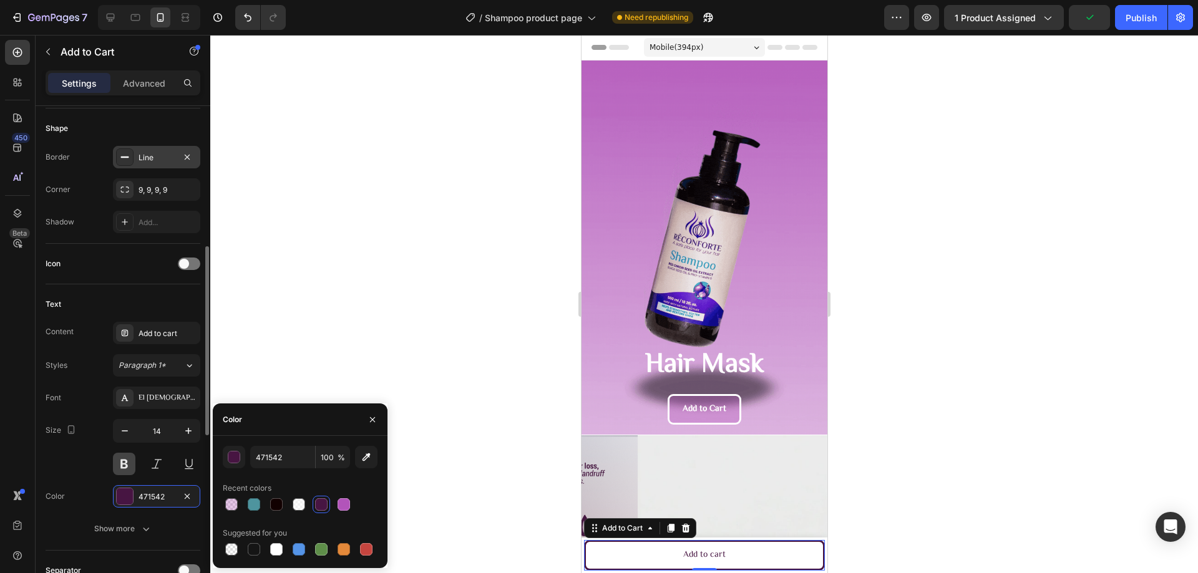
click at [125, 464] on button at bounding box center [124, 464] width 22 height 22
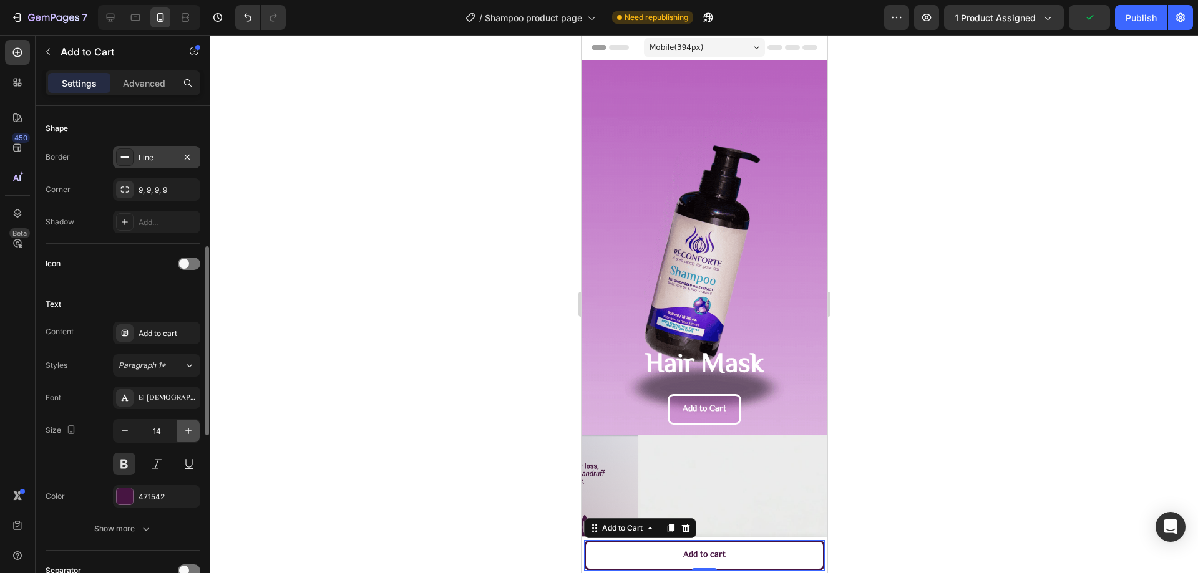
click at [189, 433] on icon "button" at bounding box center [188, 431] width 12 height 12
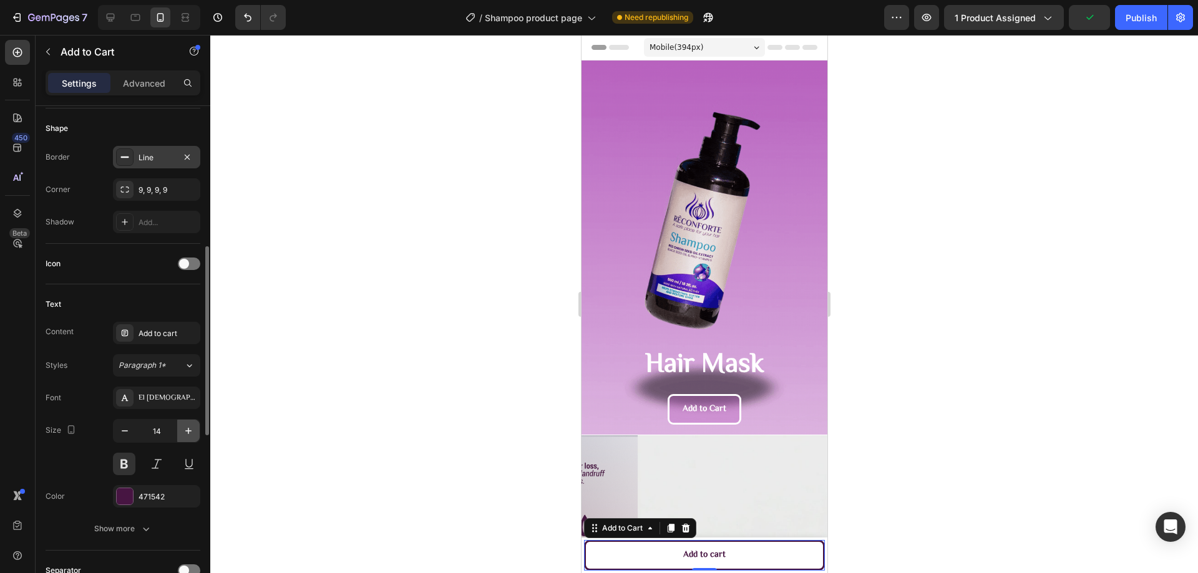
type input "15"
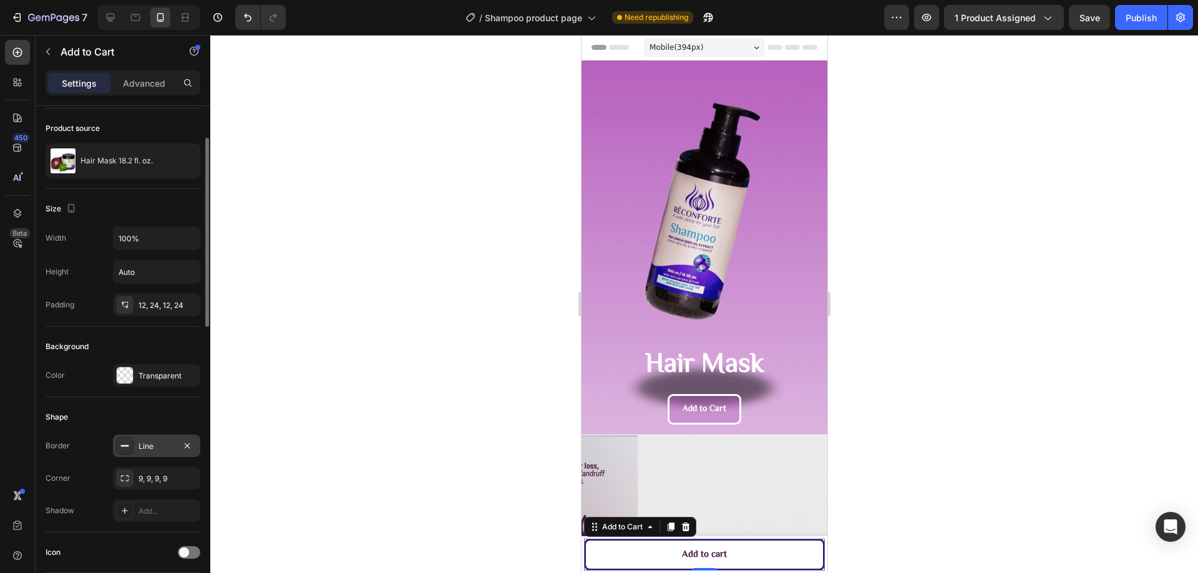
scroll to position [0, 0]
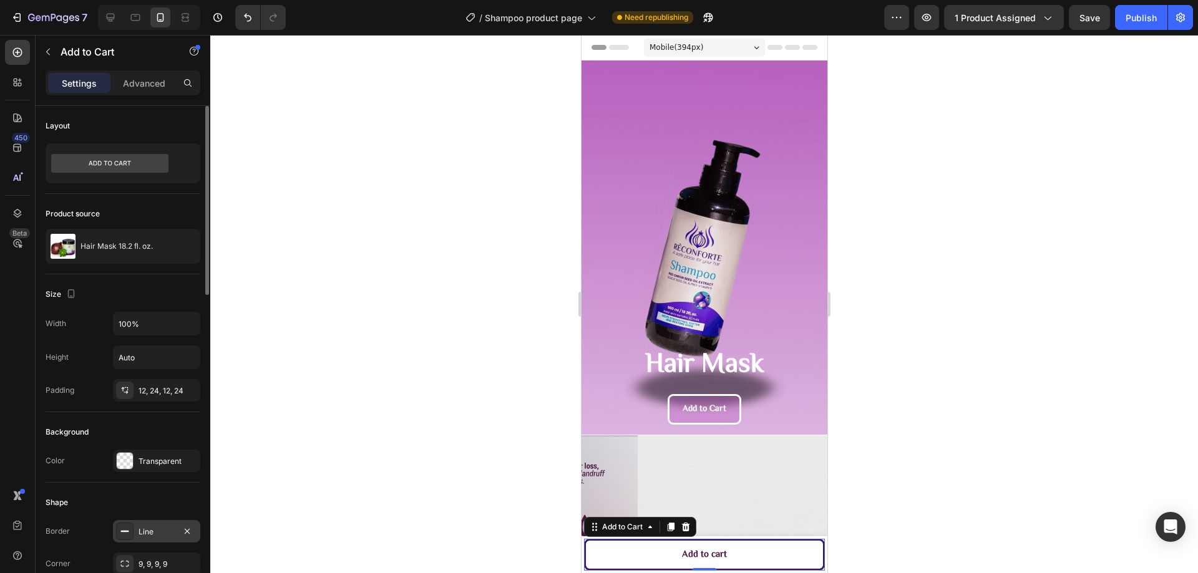
click at [303, 367] on div at bounding box center [703, 304] width 987 height 538
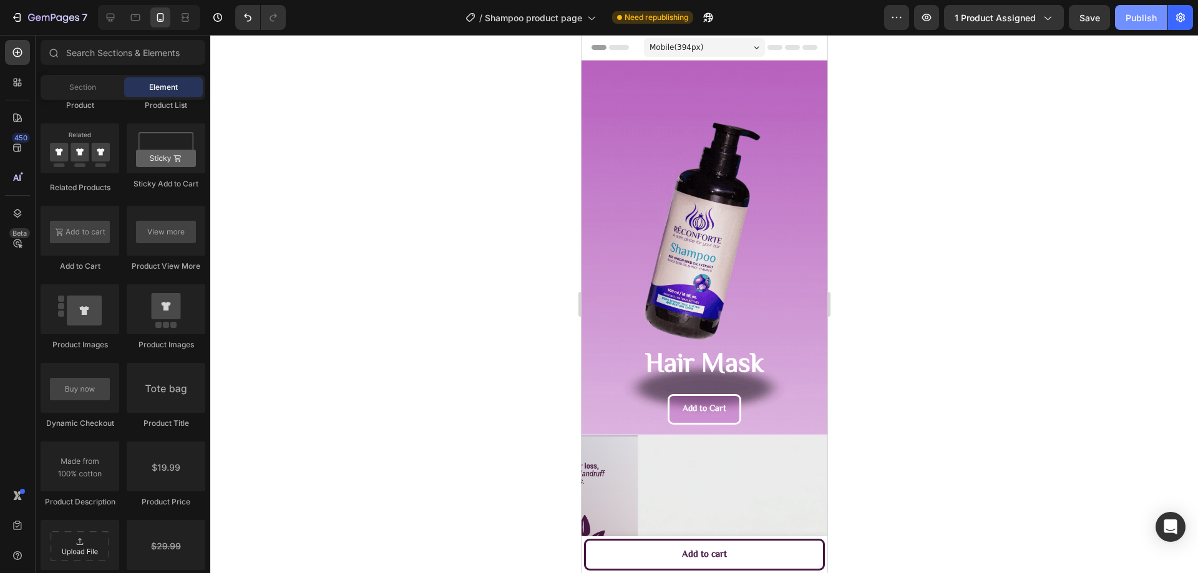
click at [1143, 25] on button "Publish" at bounding box center [1141, 17] width 52 height 25
